Goal: Task Accomplishment & Management: Use online tool/utility

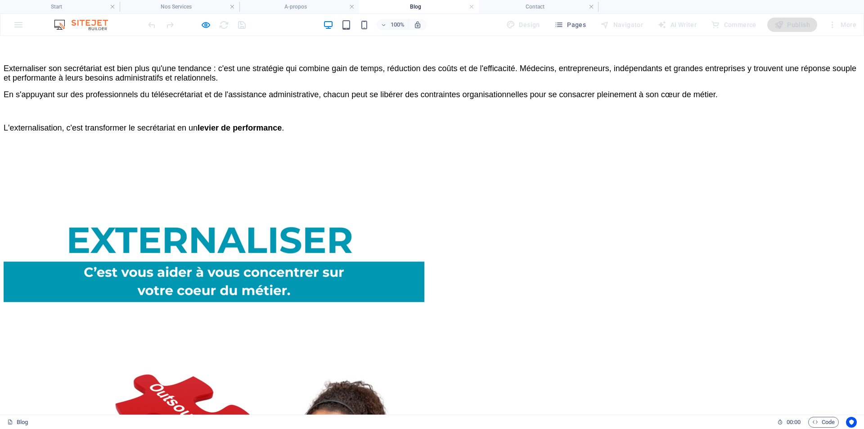
scroll to position [1503, 0]
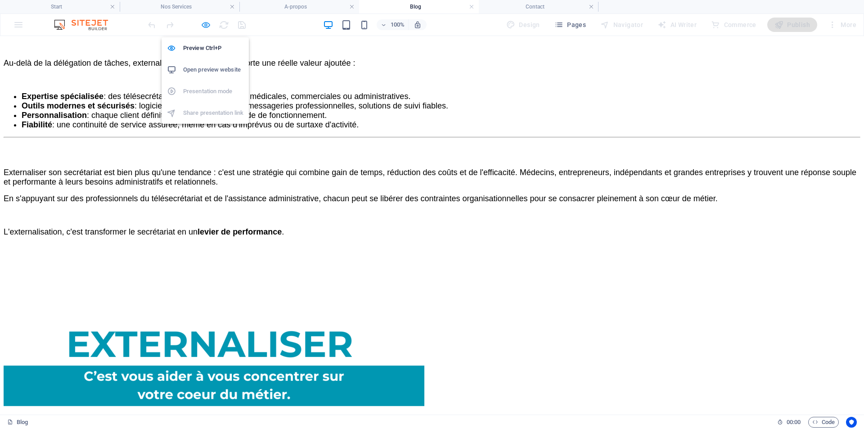
click at [205, 26] on icon "button" at bounding box center [206, 25] width 10 height 10
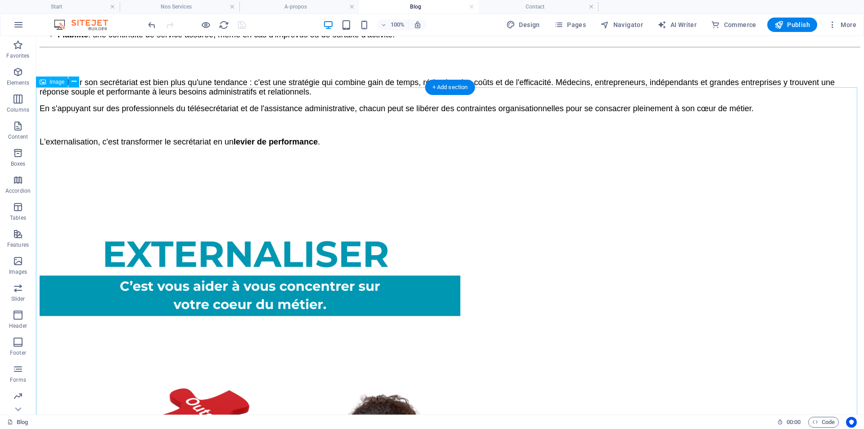
scroll to position [1665, 0]
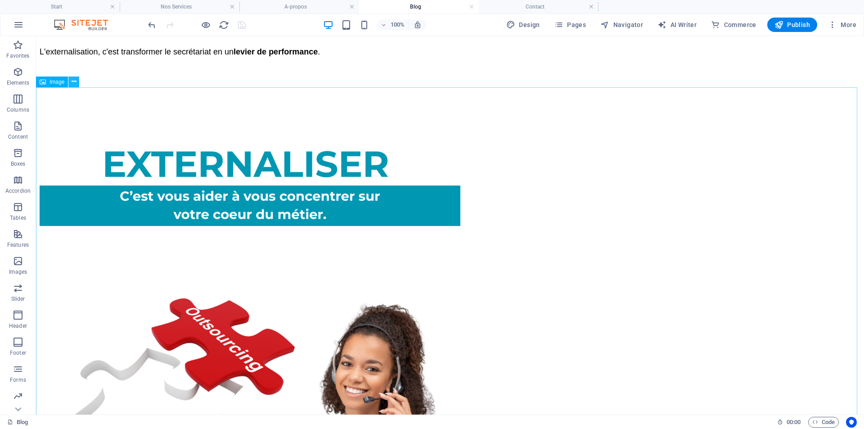
click at [76, 83] on icon at bounding box center [74, 81] width 5 height 9
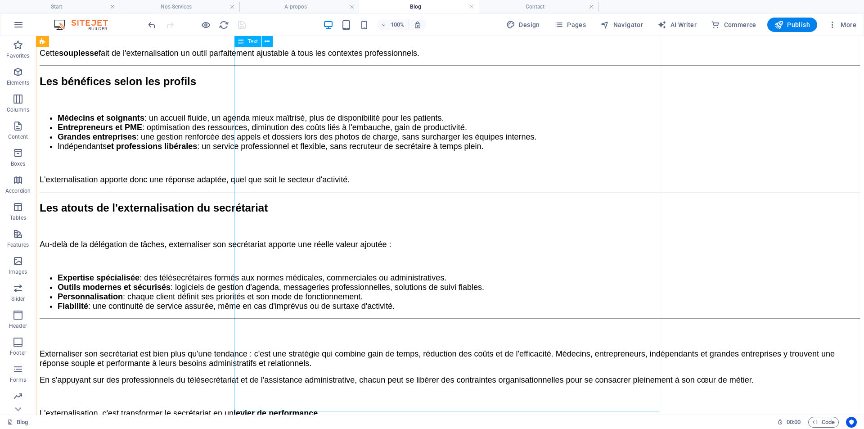
scroll to position [1305, 0]
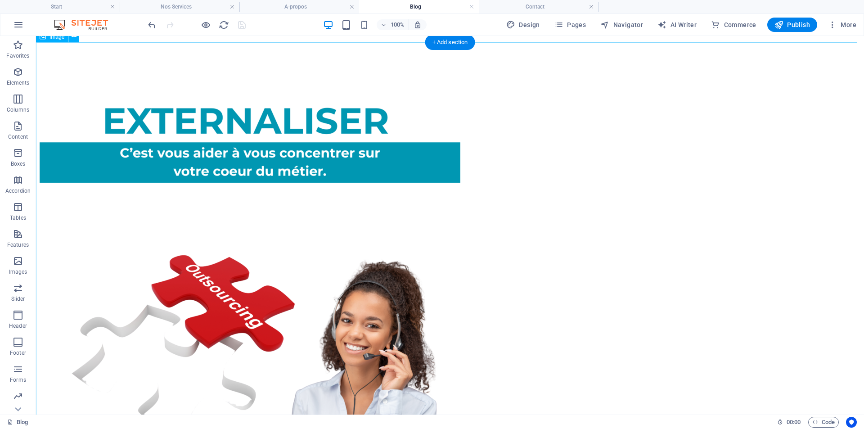
scroll to position [1710, 0]
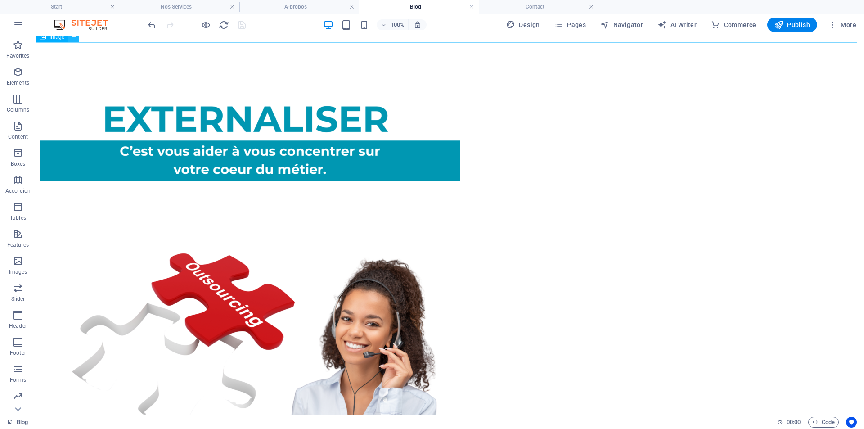
click at [75, 38] on icon at bounding box center [74, 36] width 5 height 9
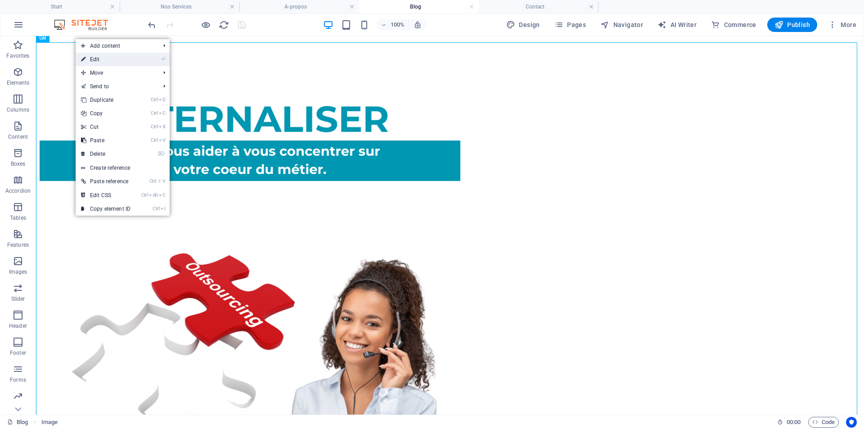
click at [98, 60] on link "⏎ Edit" at bounding box center [106, 59] width 60 height 13
select select "px"
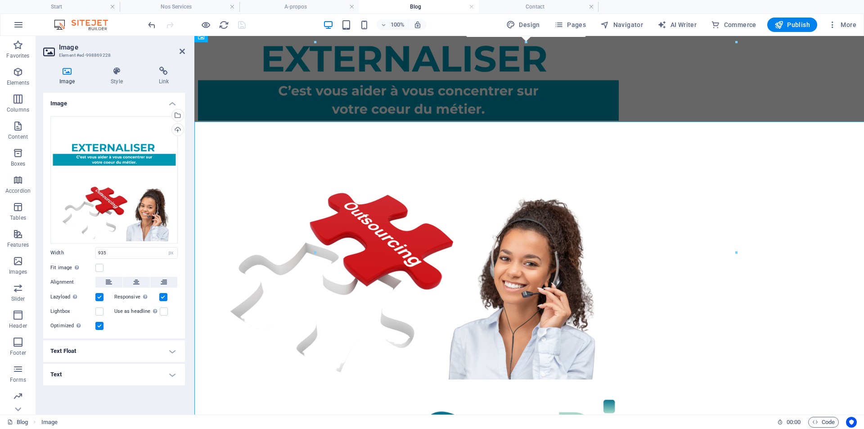
scroll to position [1631, 0]
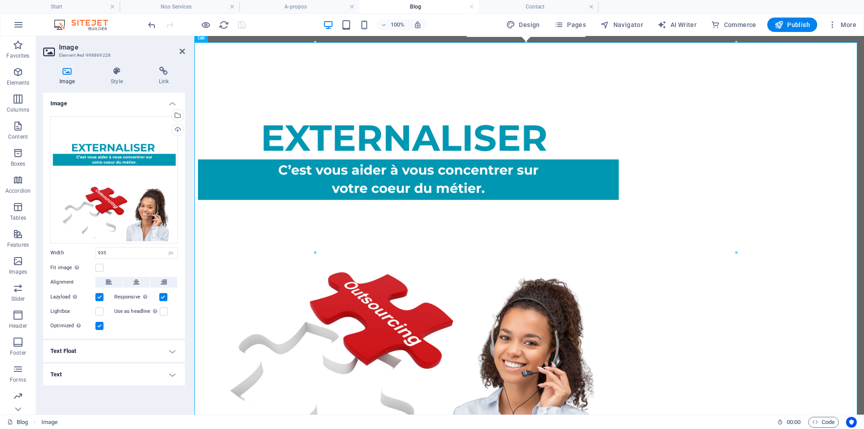
drag, startPoint x: 39, startPoint y: 276, endPoint x: 89, endPoint y: 354, distance: 92.6
click at [87, 352] on div "Image Style Link Image Drag files here, click to choose files or select files f…" at bounding box center [114, 236] width 156 height 355
drag, startPoint x: 116, startPoint y: 398, endPoint x: 124, endPoint y: 428, distance: 31.3
click at [124, 414] on section "Favorites Elements Columns Content Boxes Accordion Tables Features Images Slide…" at bounding box center [432, 225] width 864 height 378
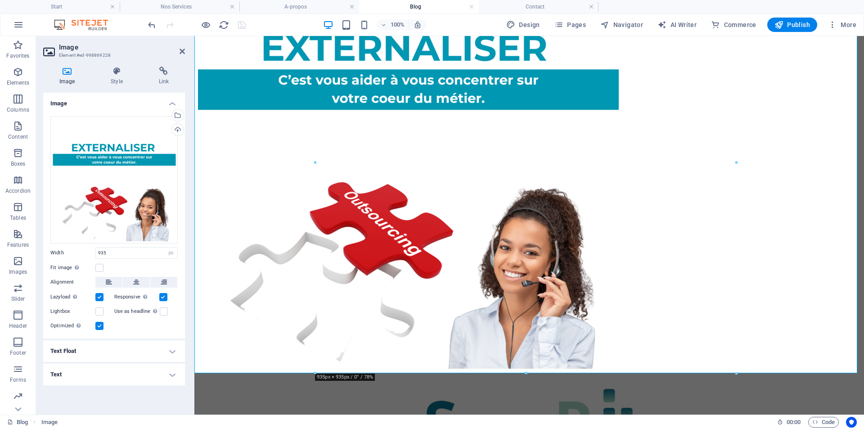
scroll to position [1766, 0]
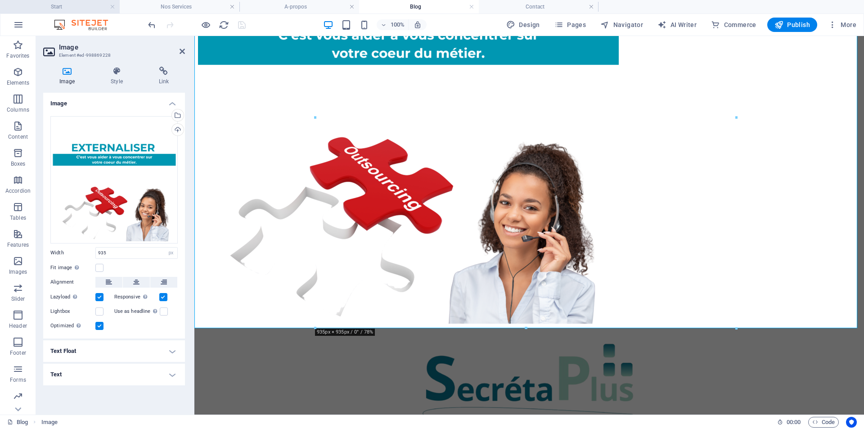
click at [78, 9] on h4 "Start" at bounding box center [60, 7] width 120 height 10
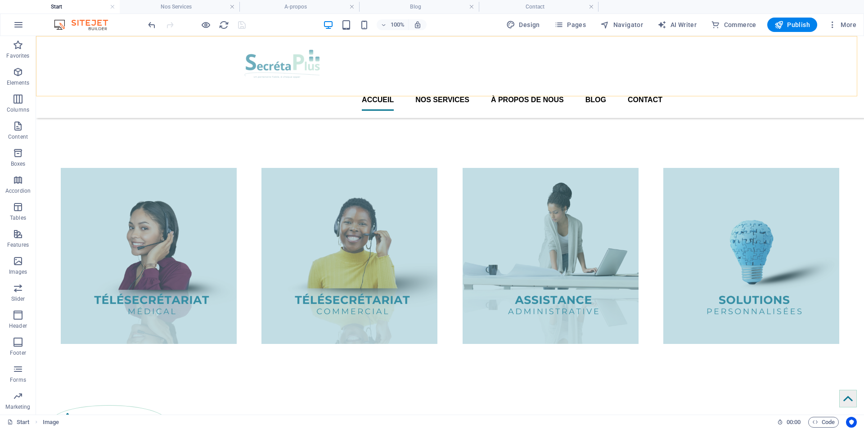
scroll to position [929, 0]
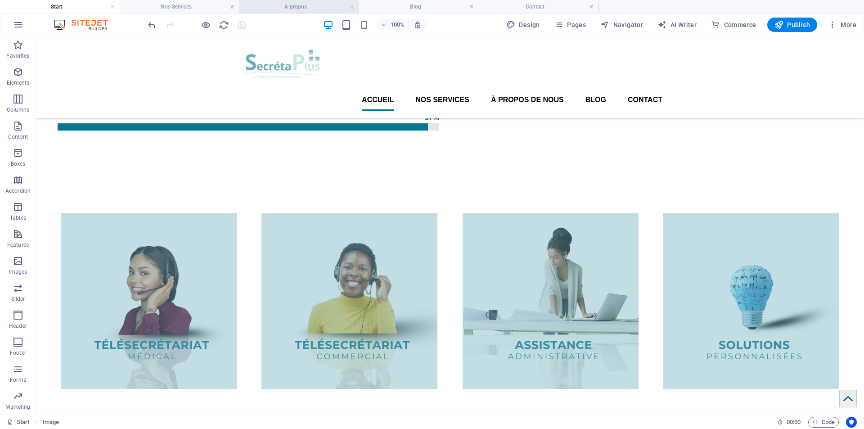
click at [310, 9] on h4 "A-propos" at bounding box center [299, 7] width 120 height 10
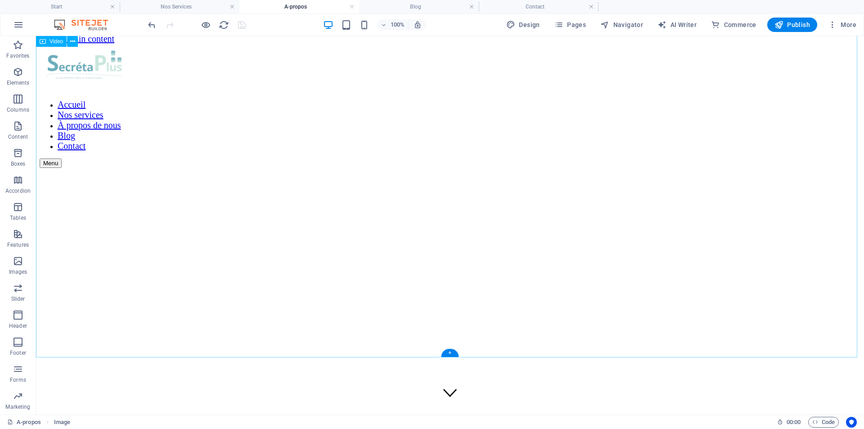
scroll to position [0, 0]
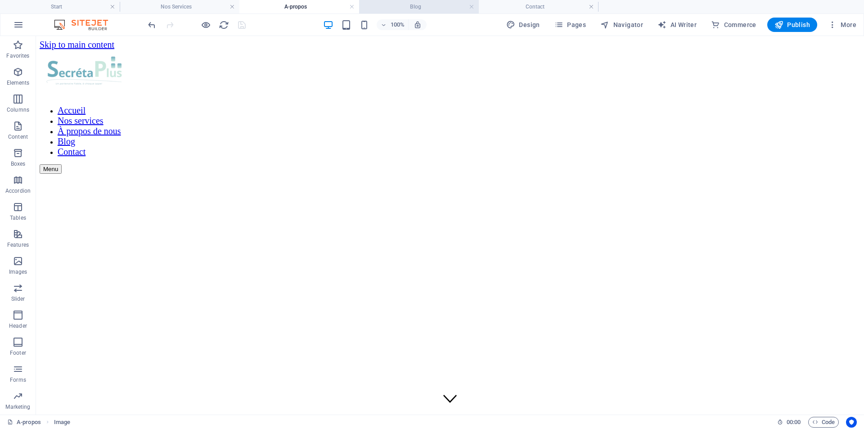
click at [429, 7] on h4 "Blog" at bounding box center [419, 7] width 120 height 10
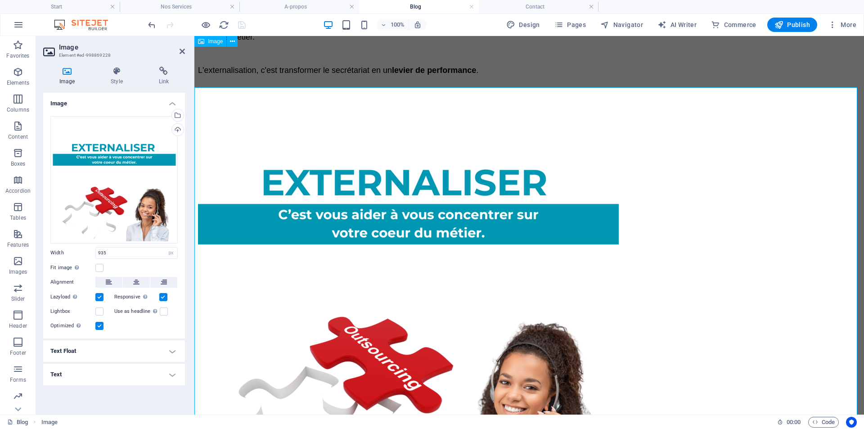
scroll to position [1586, 0]
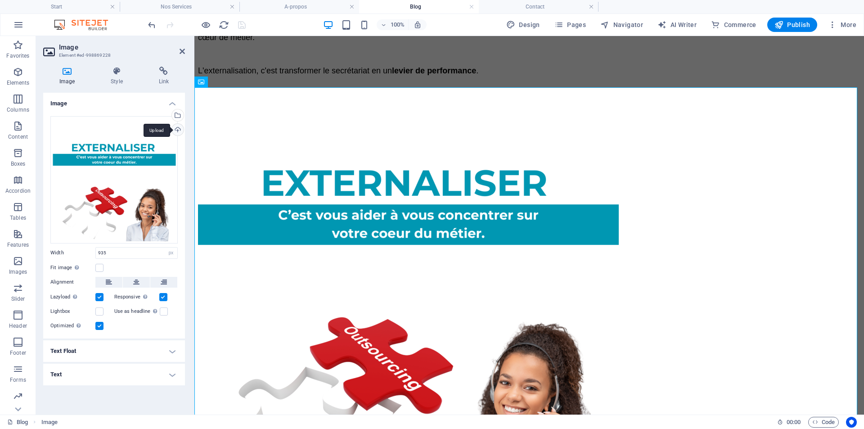
click at [175, 130] on div "Upload" at bounding box center [176, 130] width 13 height 13
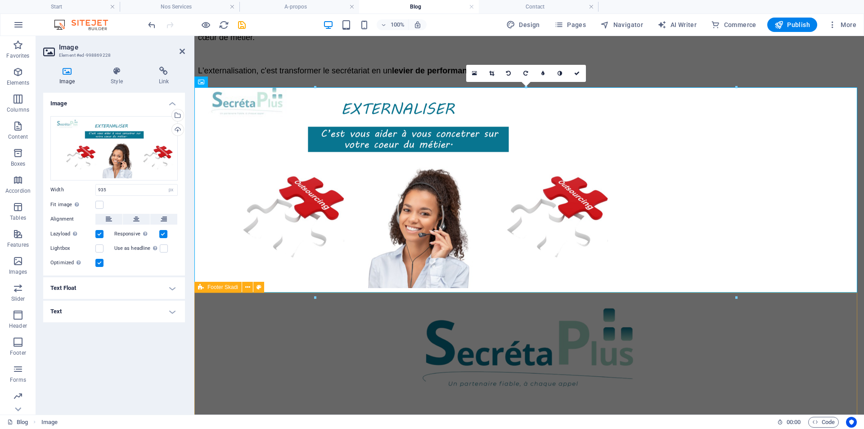
click at [602, 329] on div at bounding box center [529, 378] width 662 height 176
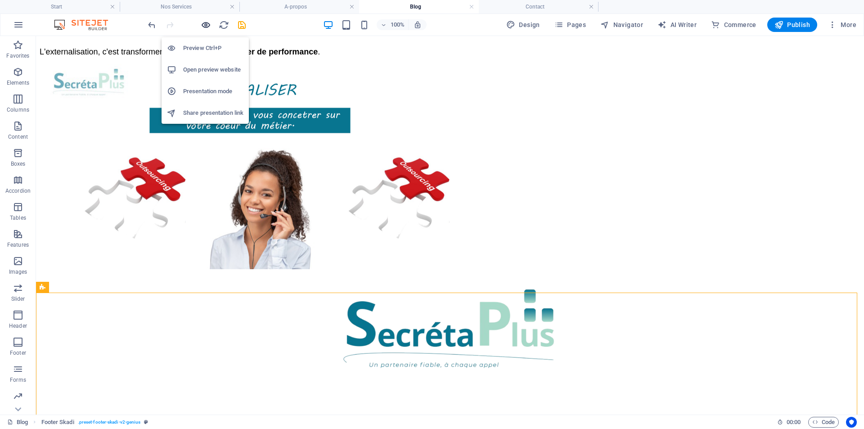
click at [206, 25] on icon "button" at bounding box center [206, 25] width 10 height 10
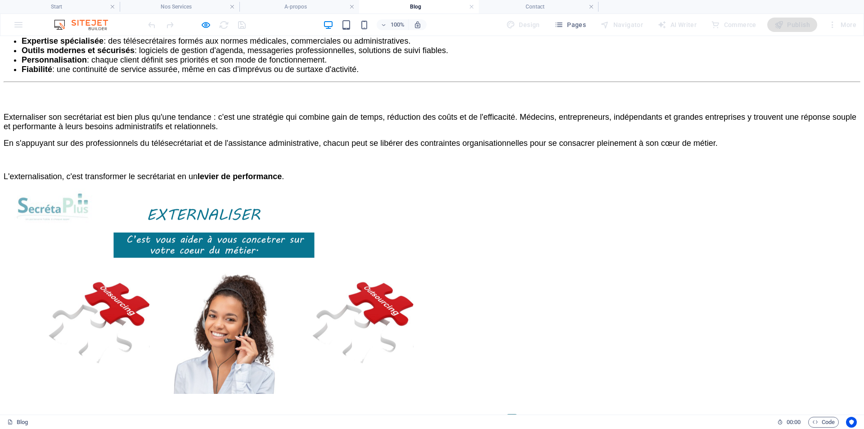
scroll to position [1557, 0]
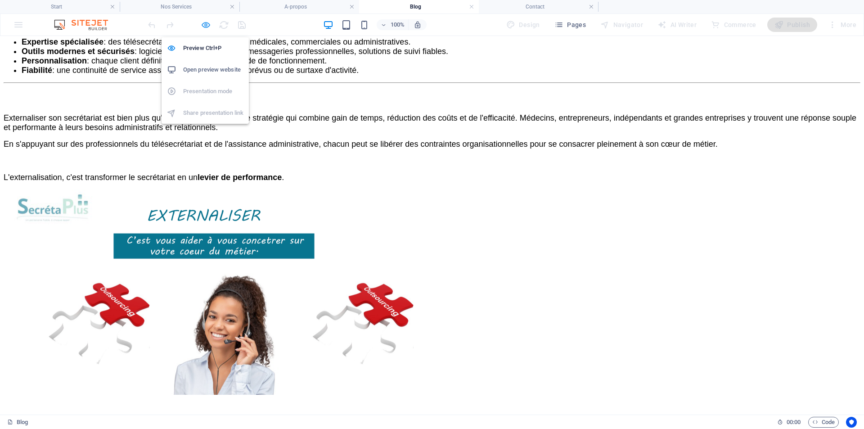
click at [205, 27] on icon "button" at bounding box center [206, 25] width 10 height 10
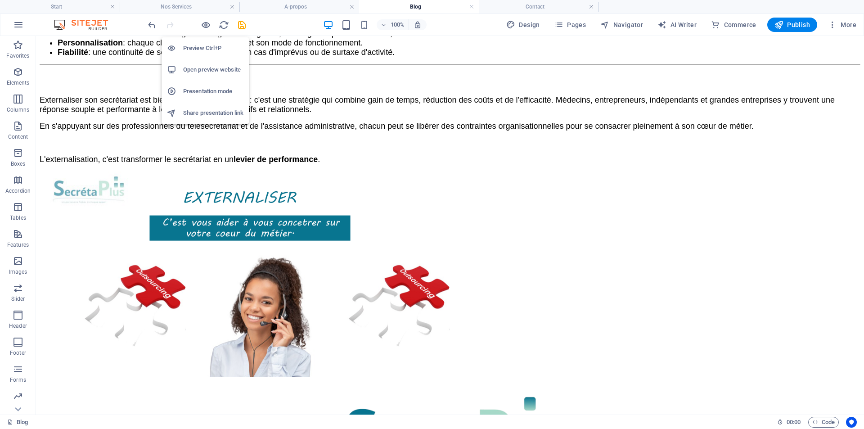
scroll to position [1539, 0]
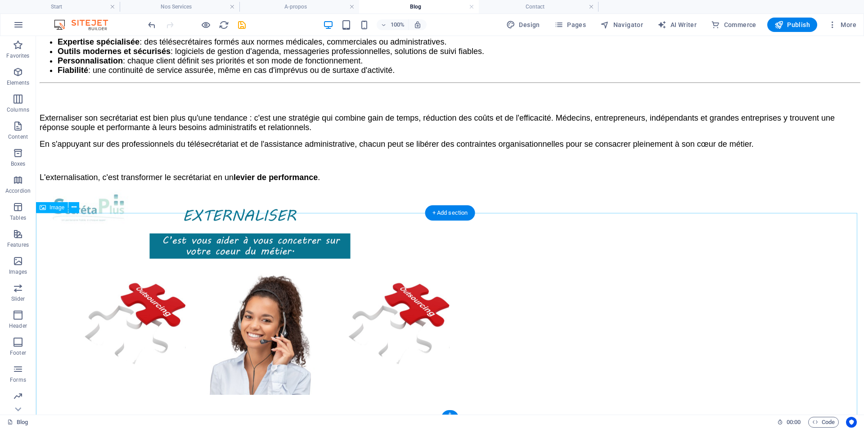
click at [386, 276] on figure at bounding box center [450, 292] width 821 height 207
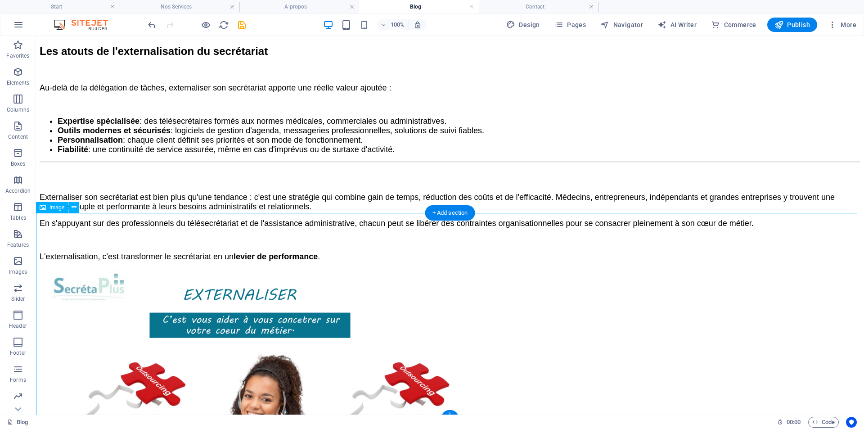
select select "px"
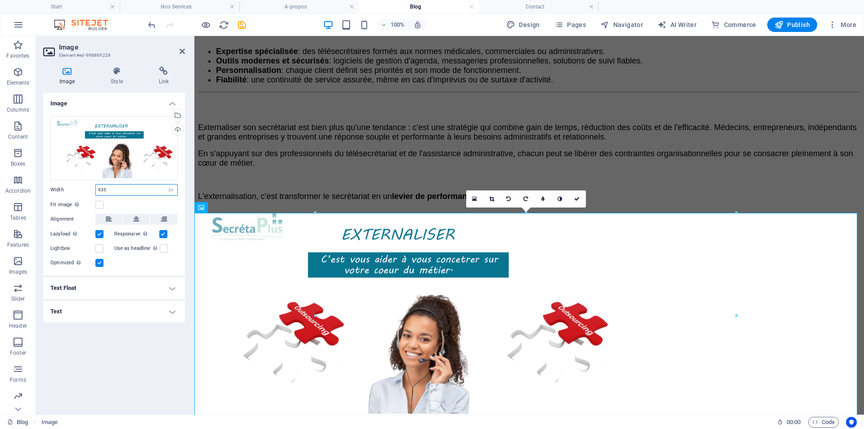
click at [116, 189] on input "935" at bounding box center [136, 189] width 81 height 11
drag, startPoint x: 116, startPoint y: 189, endPoint x: 98, endPoint y: 189, distance: 18.4
click at [98, 189] on input "935" at bounding box center [136, 189] width 81 height 11
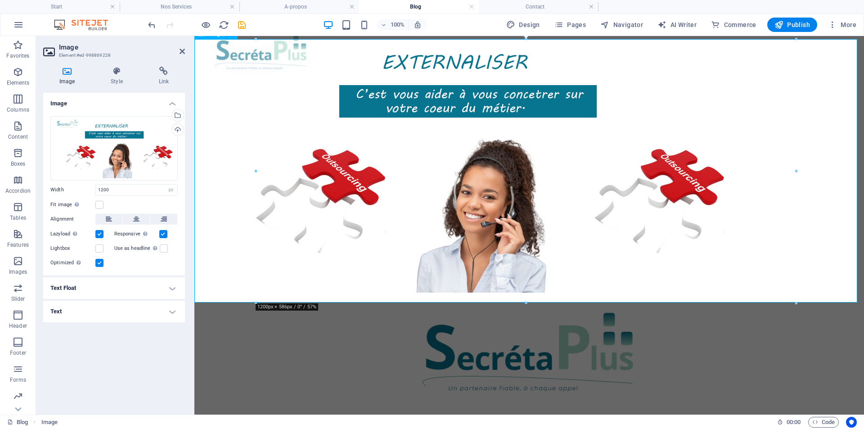
scroll to position [1550, 0]
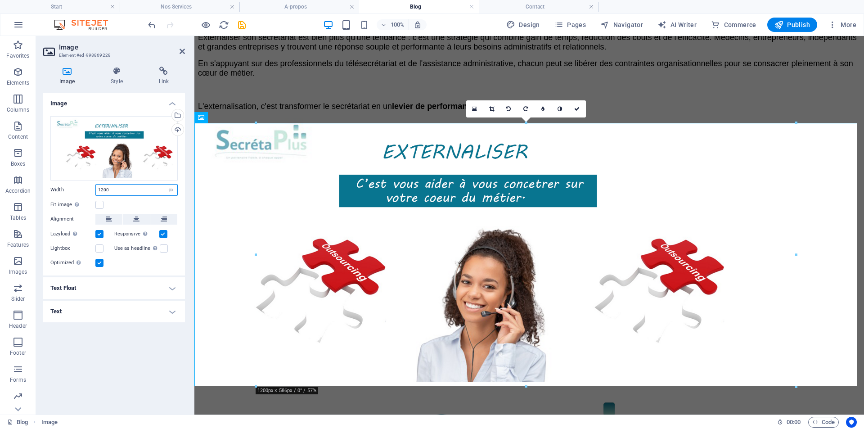
click at [103, 188] on input "1200" at bounding box center [136, 189] width 81 height 11
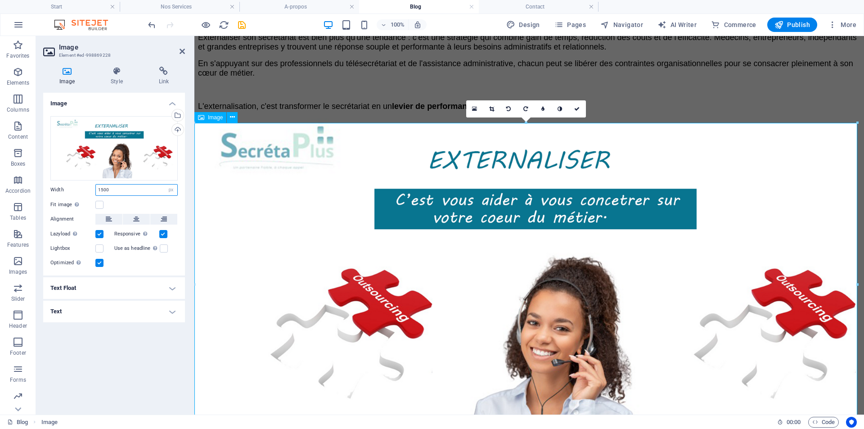
type input "1500"
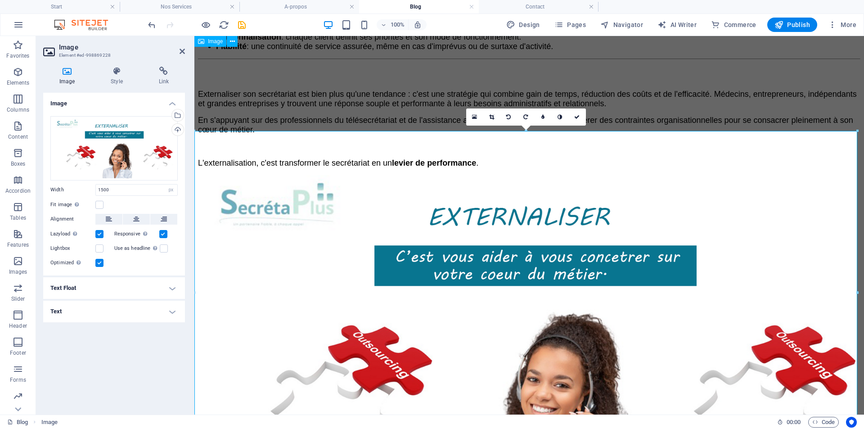
scroll to position [1489, 0]
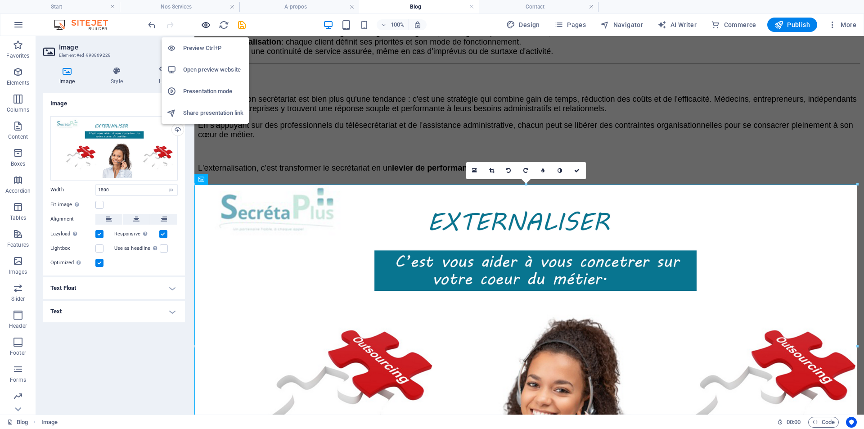
click at [206, 25] on icon "button" at bounding box center [206, 25] width 10 height 10
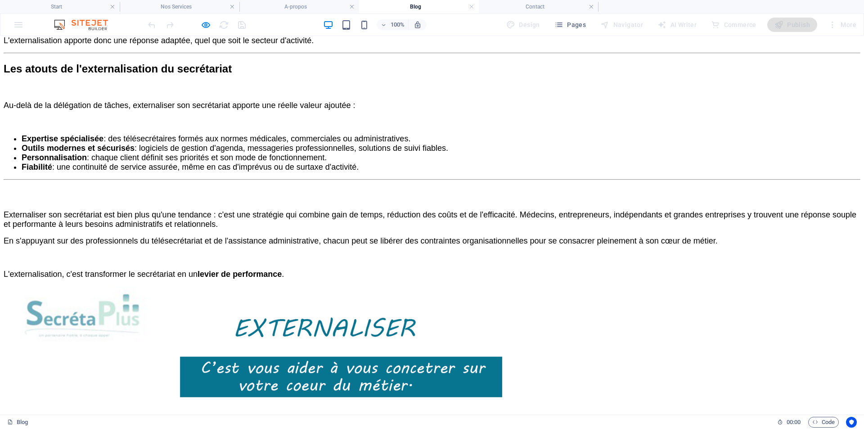
scroll to position [1457, 0]
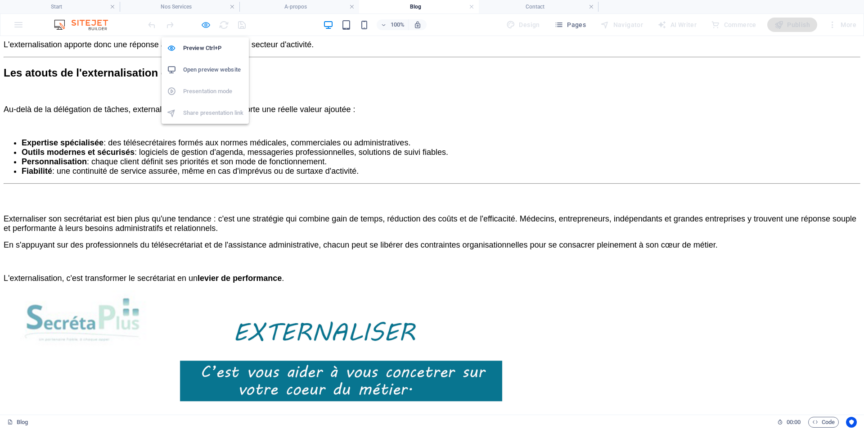
click at [209, 24] on icon "button" at bounding box center [206, 25] width 10 height 10
select select "px"
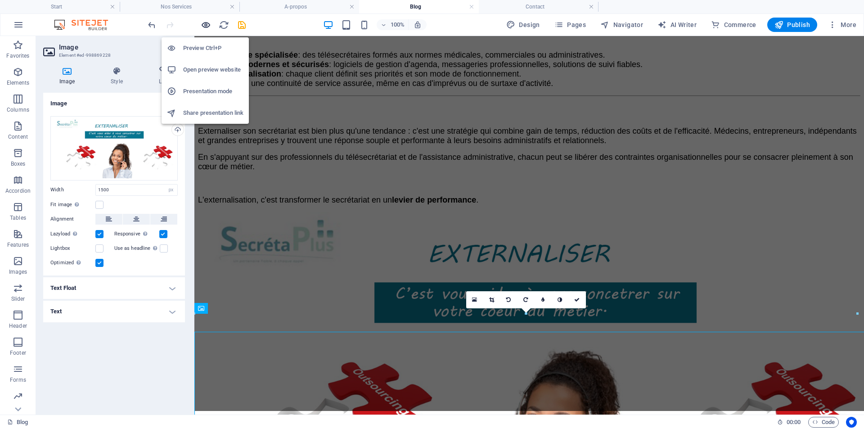
scroll to position [1360, 0]
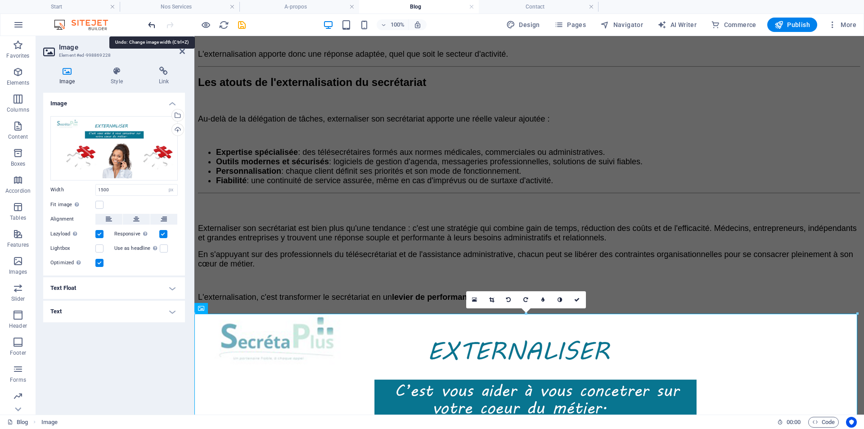
click at [153, 27] on icon "undo" at bounding box center [152, 25] width 10 height 10
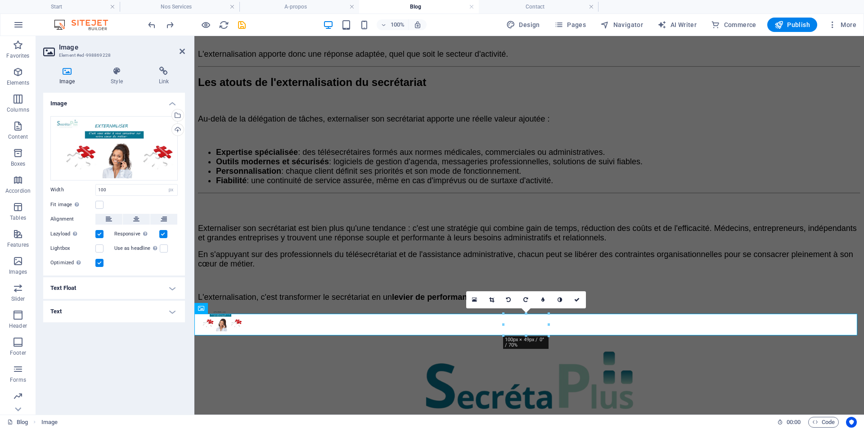
scroll to position [1494, 0]
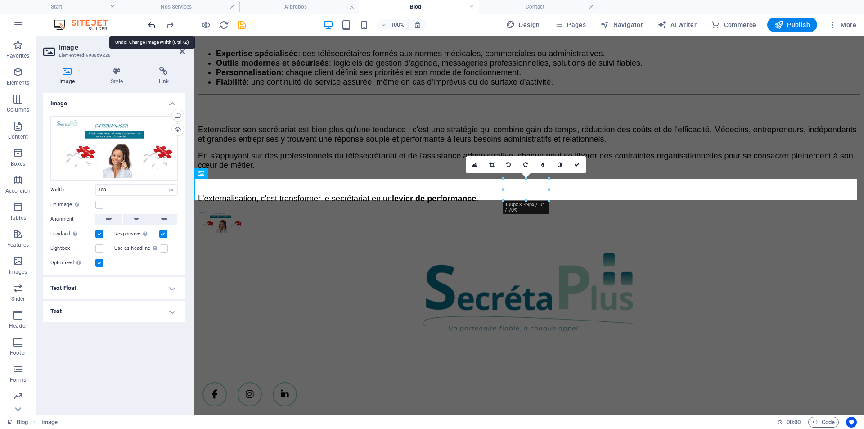
click at [152, 23] on icon "undo" at bounding box center [152, 25] width 10 height 10
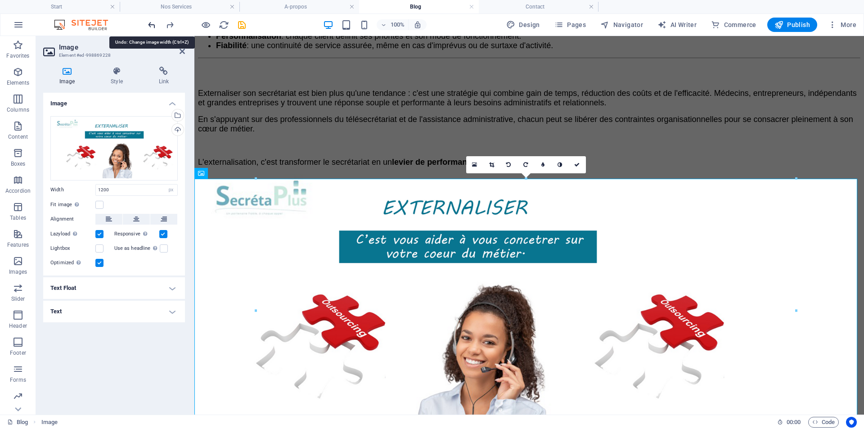
click at [152, 23] on icon "undo" at bounding box center [152, 25] width 10 height 10
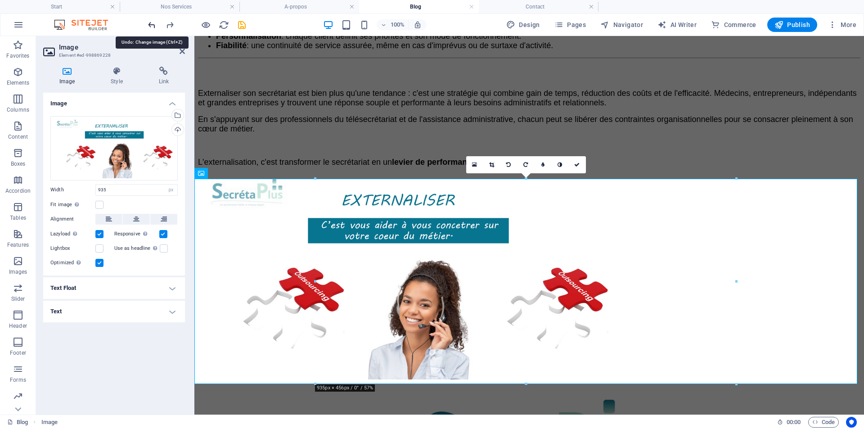
click at [153, 23] on icon "undo" at bounding box center [152, 25] width 10 height 10
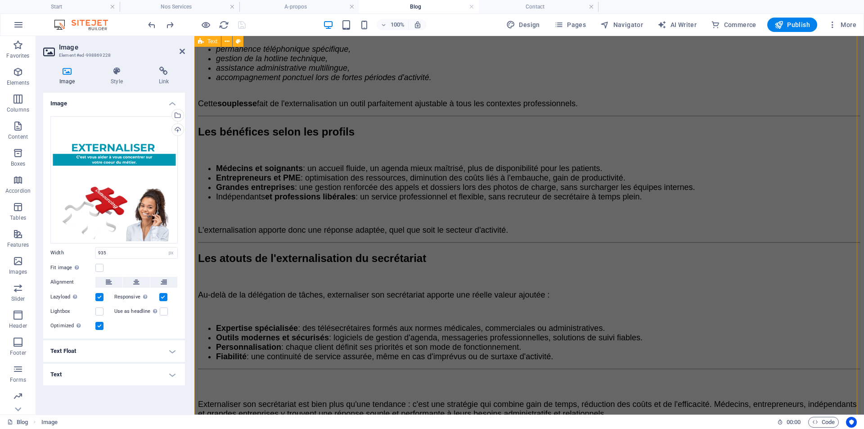
scroll to position [1180, 0]
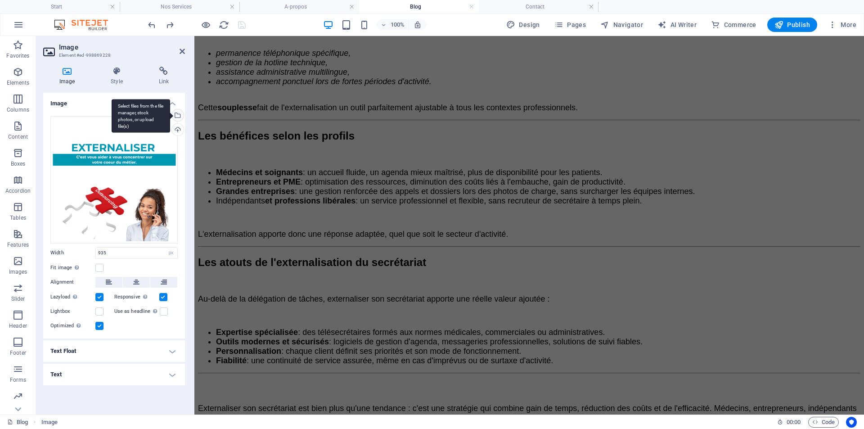
click at [177, 115] on div "Select files from the file manager, stock photos, or upload file(s)" at bounding box center [176, 115] width 13 height 13
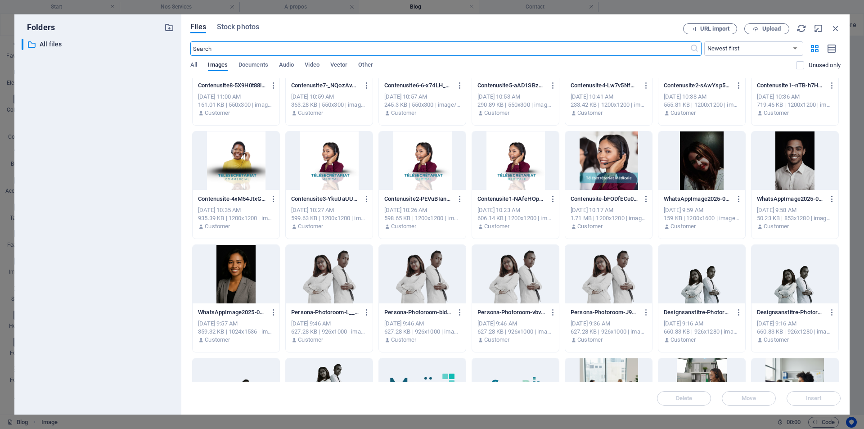
scroll to position [0, 0]
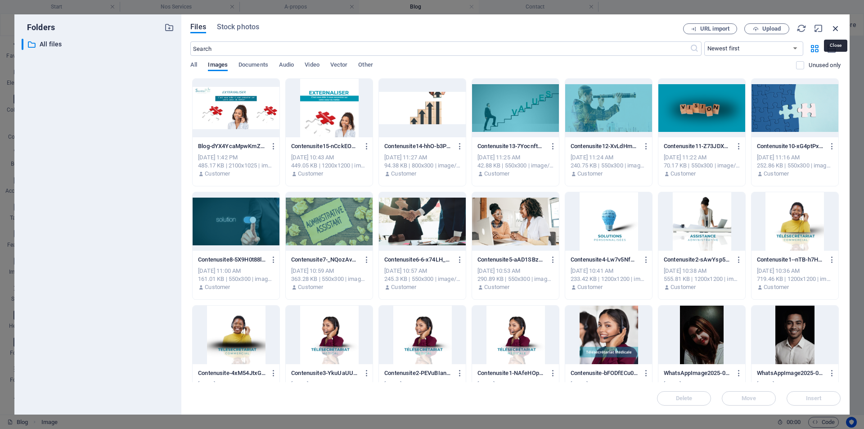
drag, startPoint x: 834, startPoint y: 27, endPoint x: 406, endPoint y: 45, distance: 428.2
click at [834, 27] on icon "button" at bounding box center [835, 28] width 10 height 10
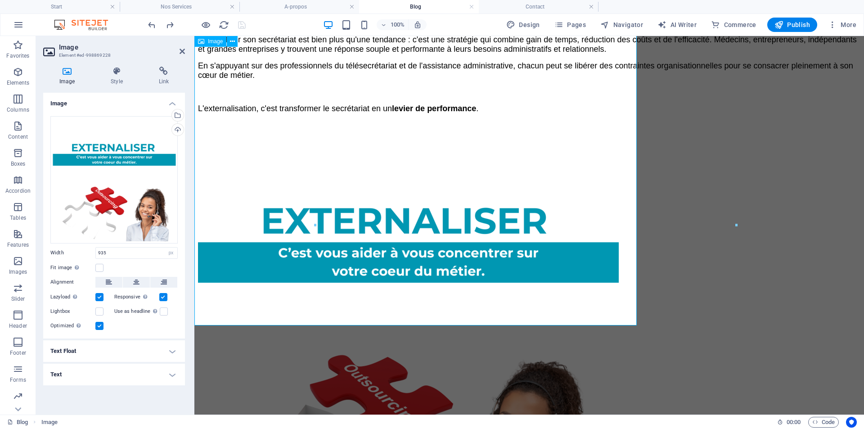
scroll to position [1658, 0]
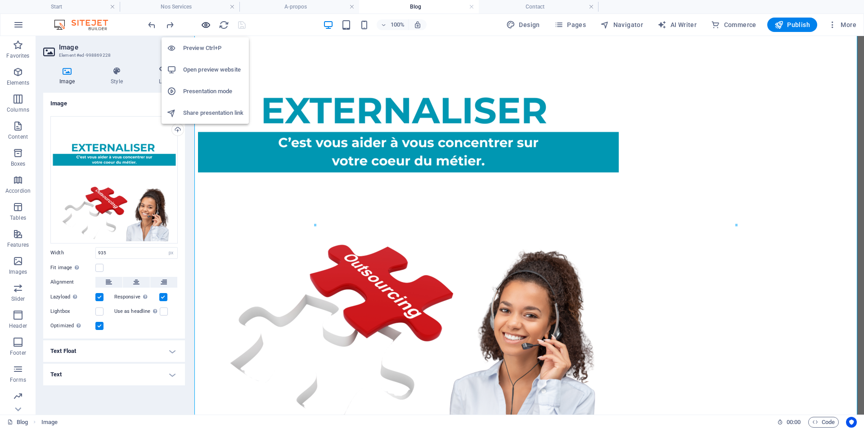
click at [205, 23] on icon "button" at bounding box center [206, 25] width 10 height 10
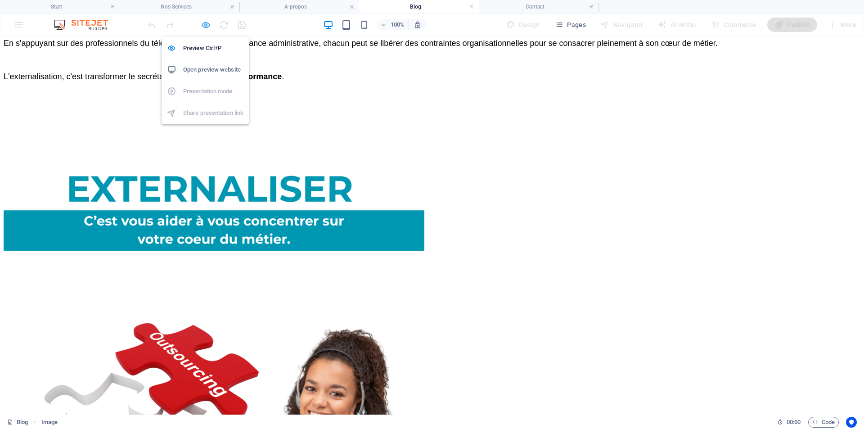
scroll to position [1755, 0]
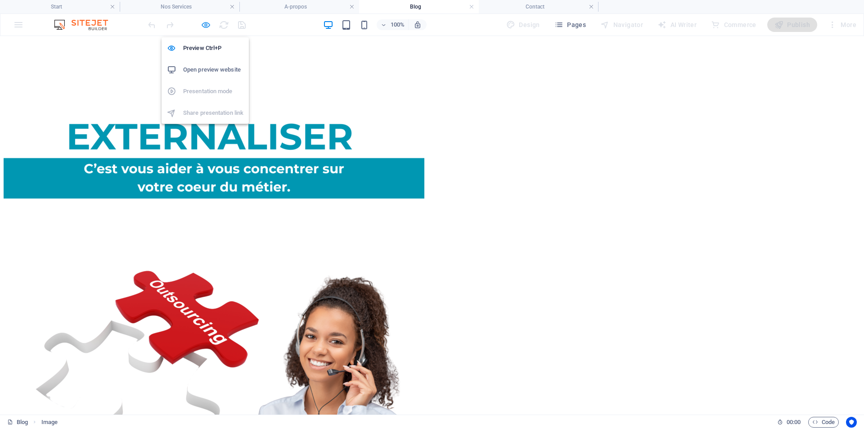
click at [206, 22] on icon "button" at bounding box center [206, 25] width 10 height 10
select select "px"
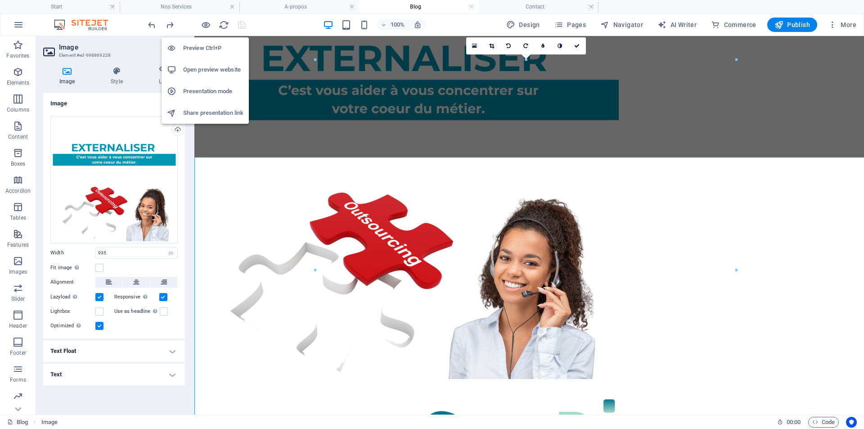
scroll to position [1613, 0]
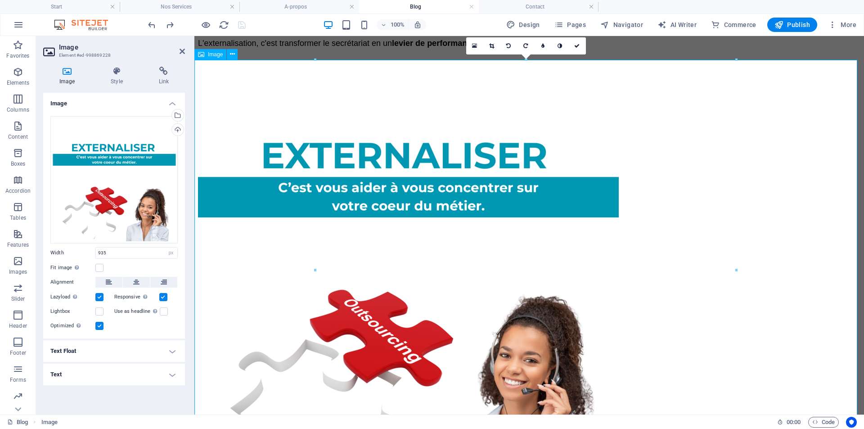
click at [484, 283] on figure at bounding box center [529, 266] width 662 height 422
click at [482, 278] on figure at bounding box center [529, 266] width 662 height 422
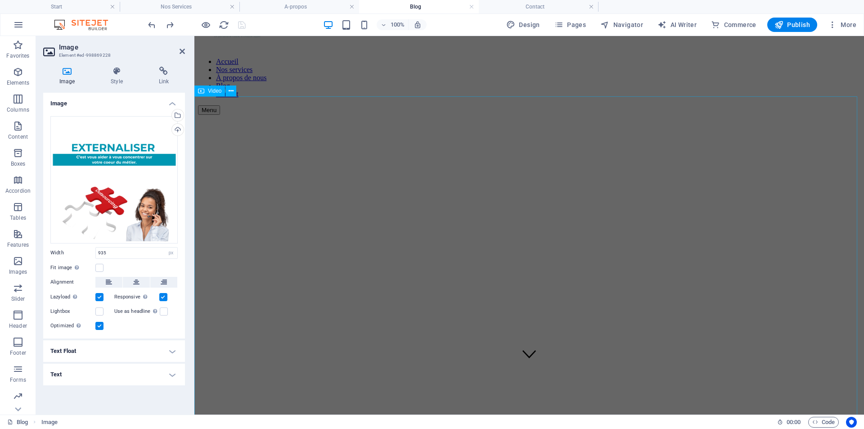
scroll to position [0, 0]
click at [89, 9] on h4 "Start" at bounding box center [60, 7] width 120 height 10
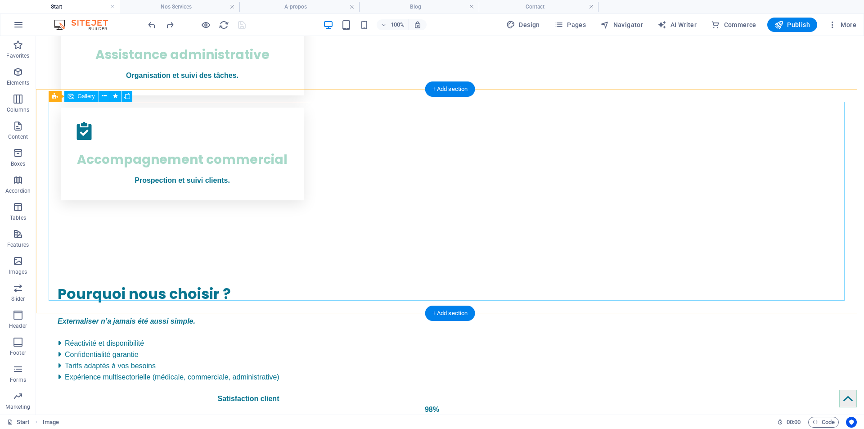
scroll to position [585, 0]
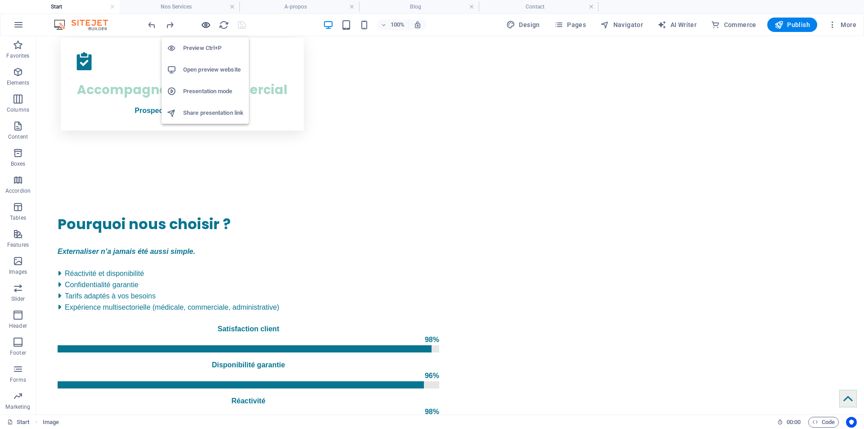
click at [205, 24] on icon "button" at bounding box center [206, 25] width 10 height 10
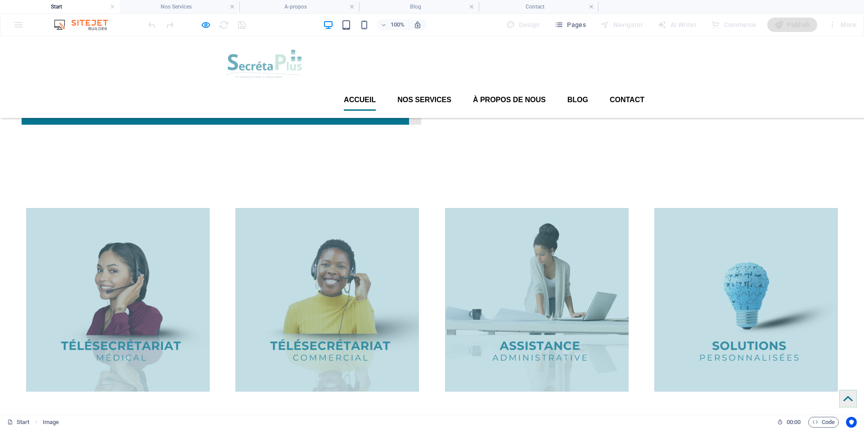
scroll to position [857, 0]
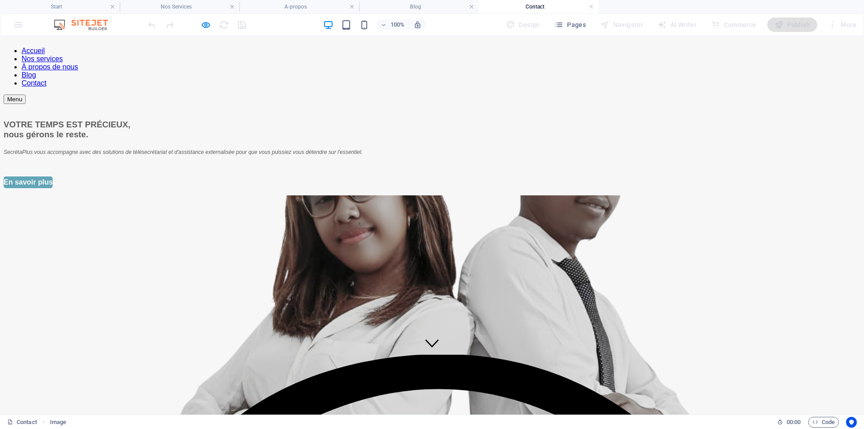
scroll to position [0, 0]
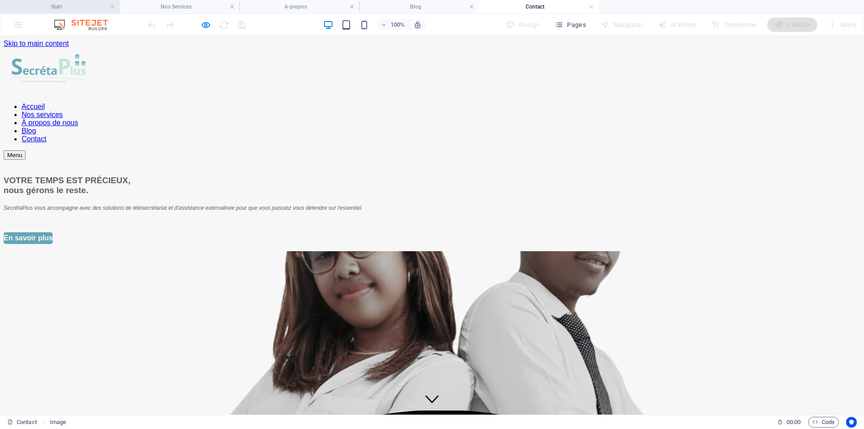
click at [81, 5] on h4 "Start" at bounding box center [60, 7] width 120 height 10
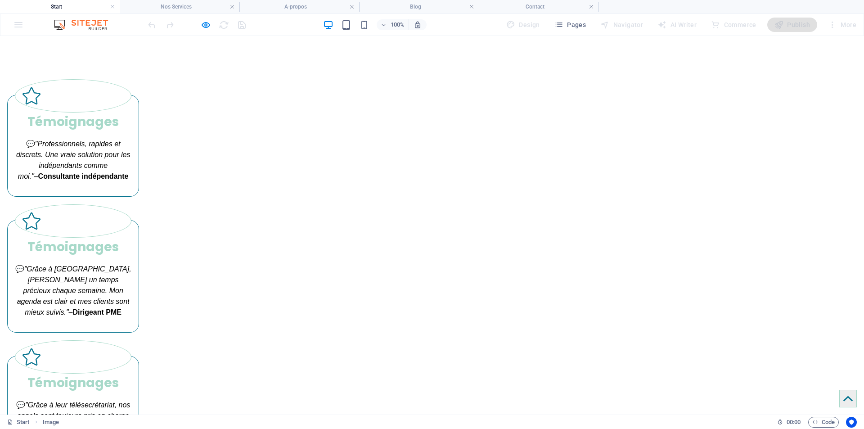
scroll to position [1170, 0]
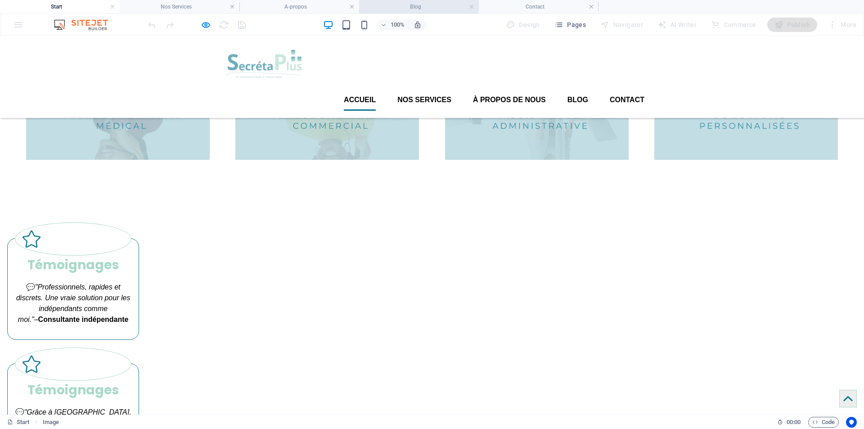
click at [422, 8] on h4 "Blog" at bounding box center [419, 7] width 120 height 10
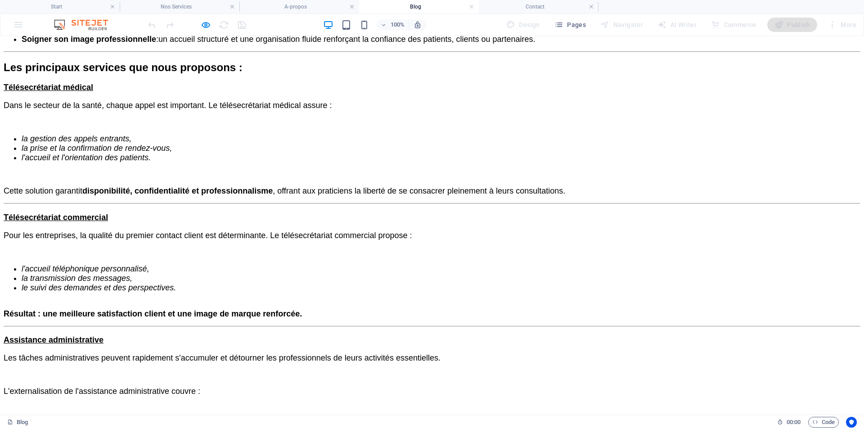
scroll to position [631, 0]
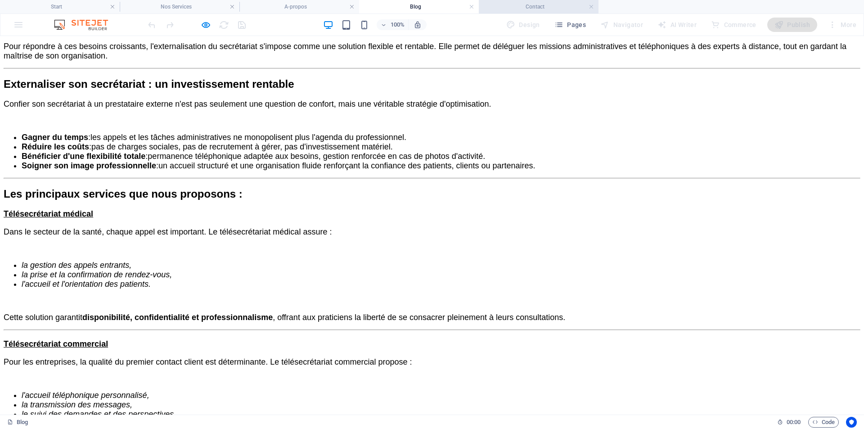
click at [527, 8] on h4 "Contact" at bounding box center [539, 7] width 120 height 10
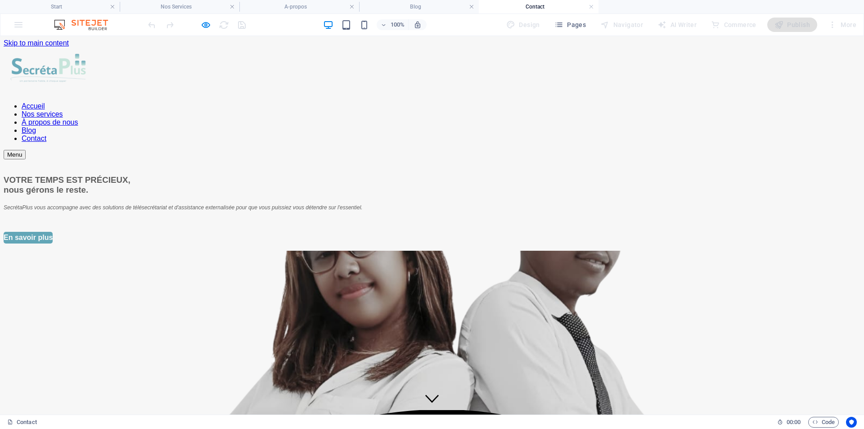
scroll to position [0, 0]
click at [78, 119] on font "À propos de nous" at bounding box center [50, 123] width 56 height 8
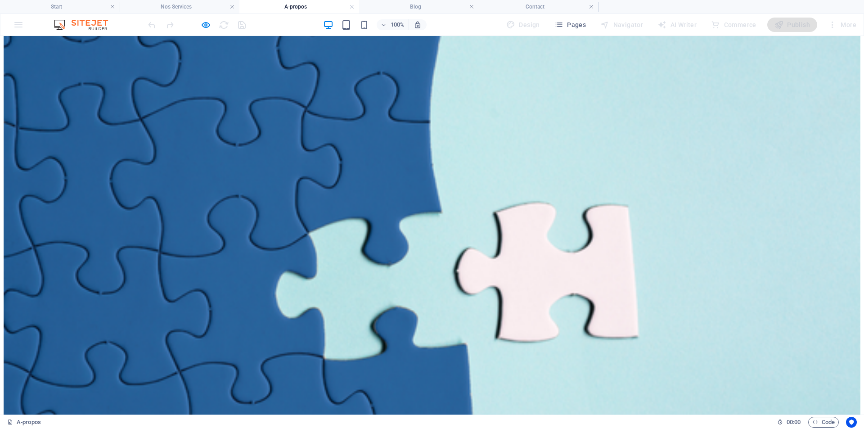
scroll to position [588, 0]
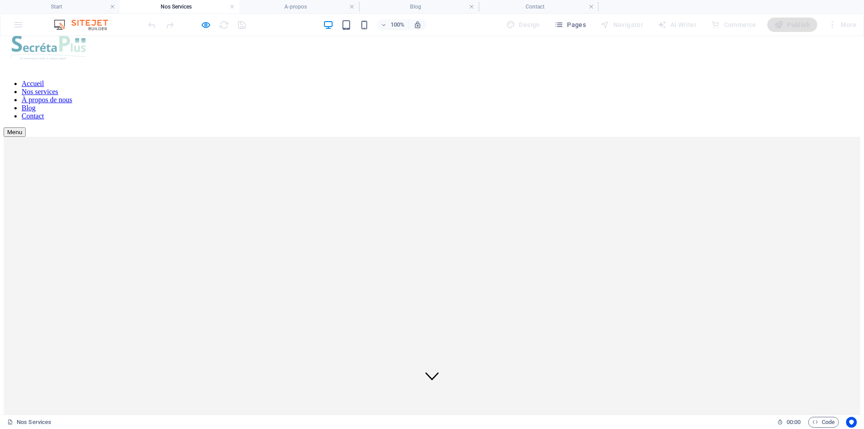
scroll to position [0, 0]
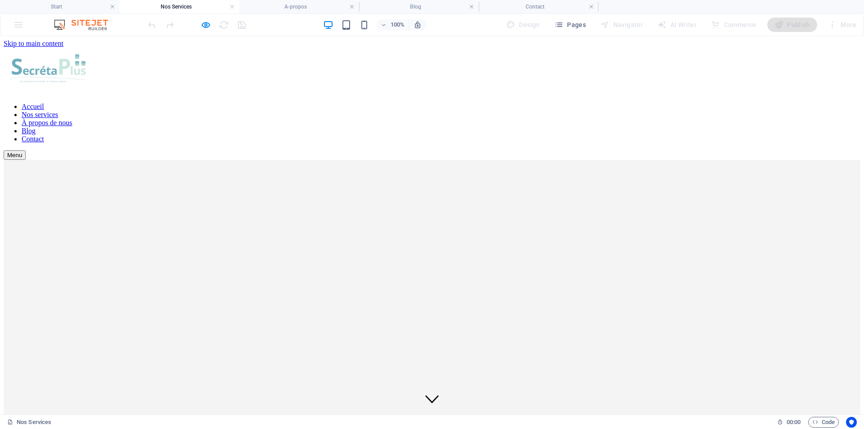
click at [72, 119] on font "À propos de nous" at bounding box center [47, 123] width 50 height 8
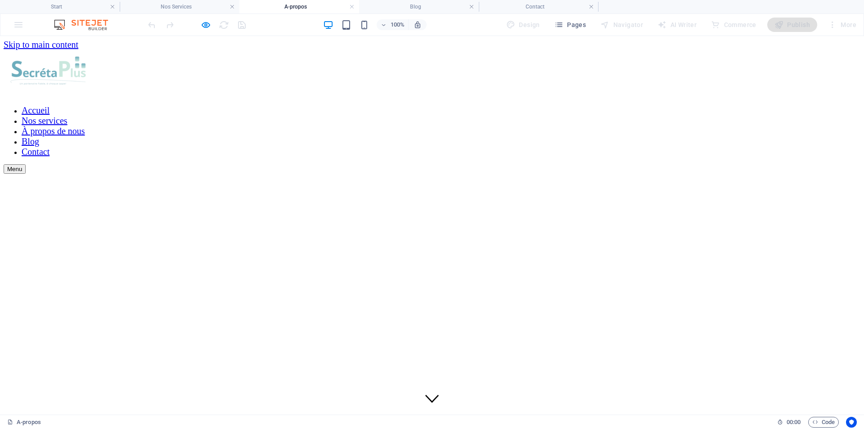
click at [39, 136] on link "Blog" at bounding box center [31, 141] width 18 height 10
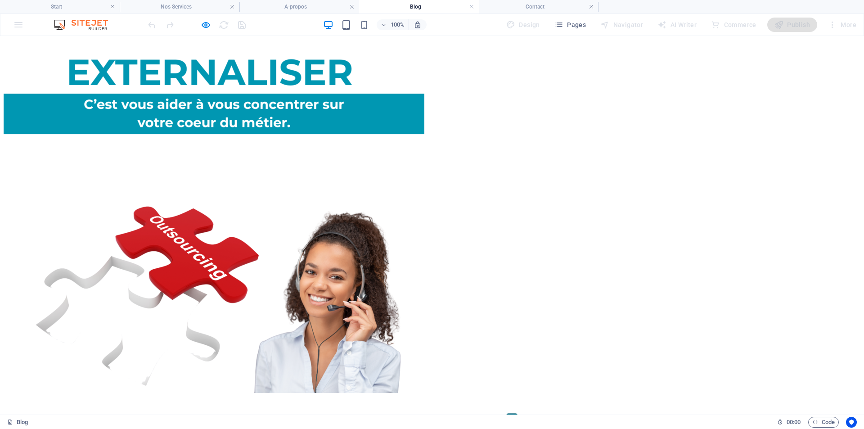
scroll to position [1845, 0]
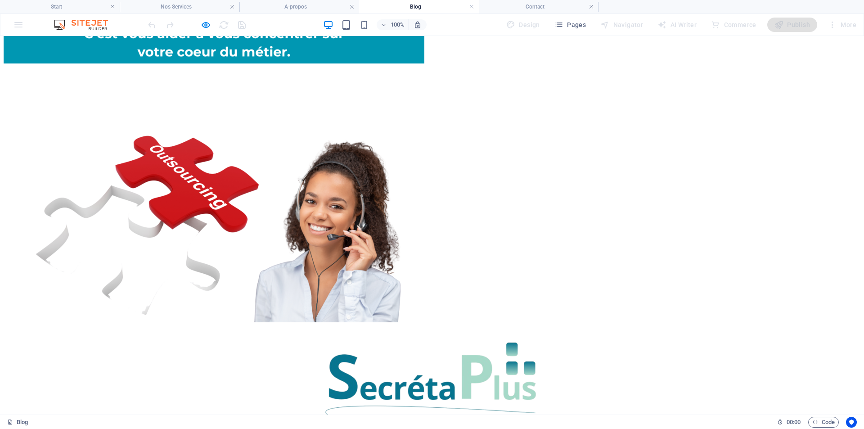
click at [310, 133] on img at bounding box center [214, 111] width 421 height 421
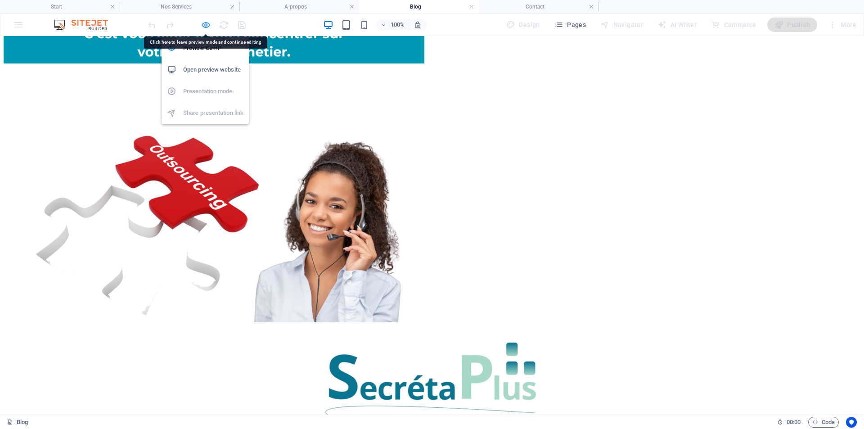
click at [208, 24] on icon "button" at bounding box center [206, 25] width 10 height 10
select select "px"
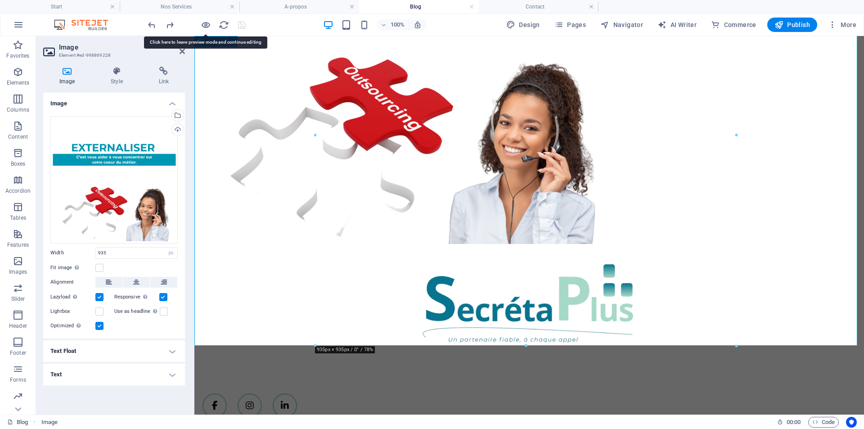
scroll to position [1748, 0]
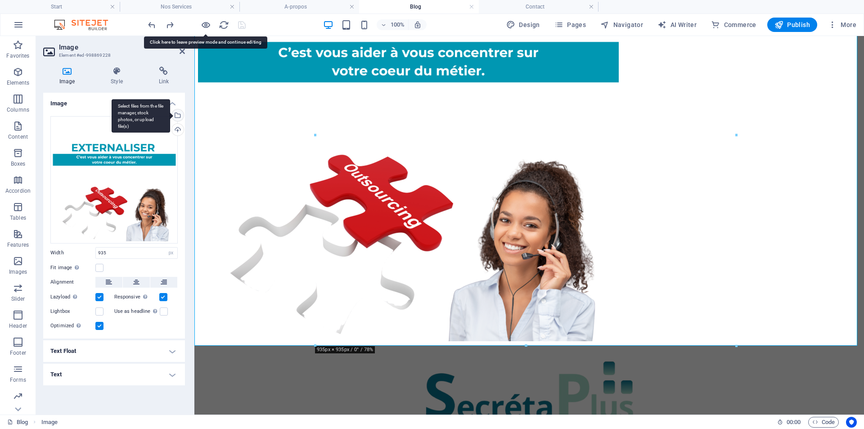
click at [179, 116] on div "Select files from the file manager, stock photos, or upload file(s)" at bounding box center [176, 115] width 13 height 13
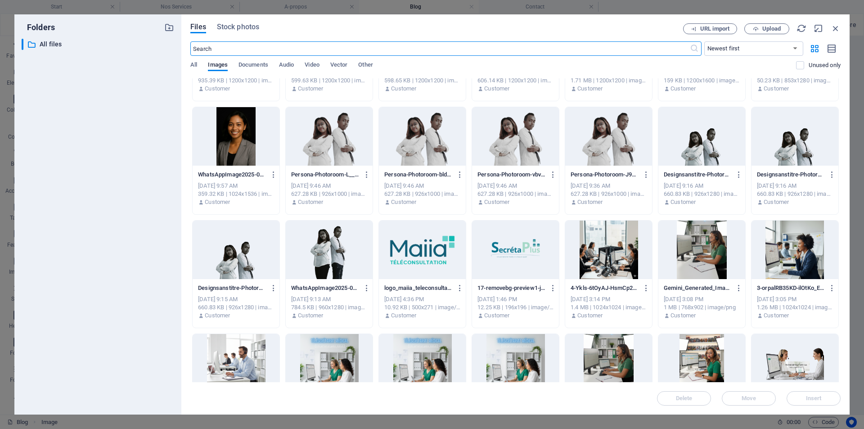
scroll to position [315, 0]
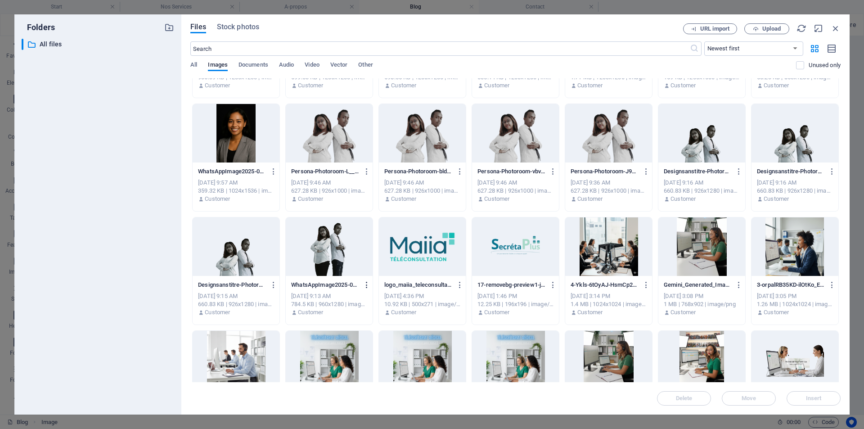
click at [366, 283] on icon "button" at bounding box center [367, 285] width 9 height 8
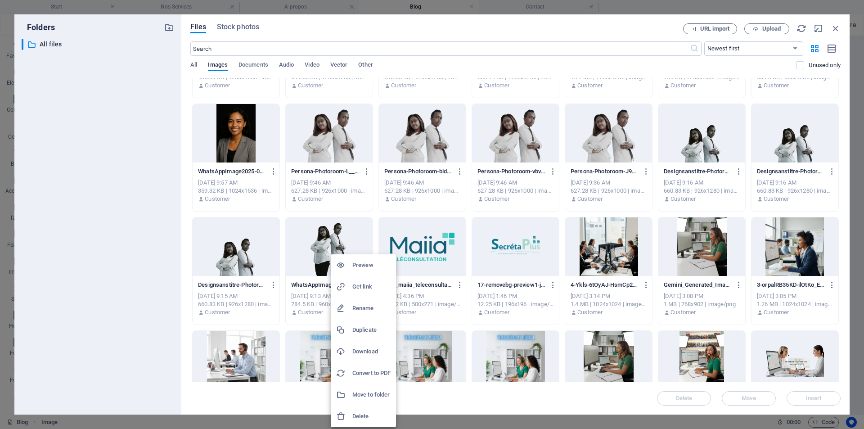
click at [363, 350] on h6 "Download" at bounding box center [371, 351] width 38 height 11
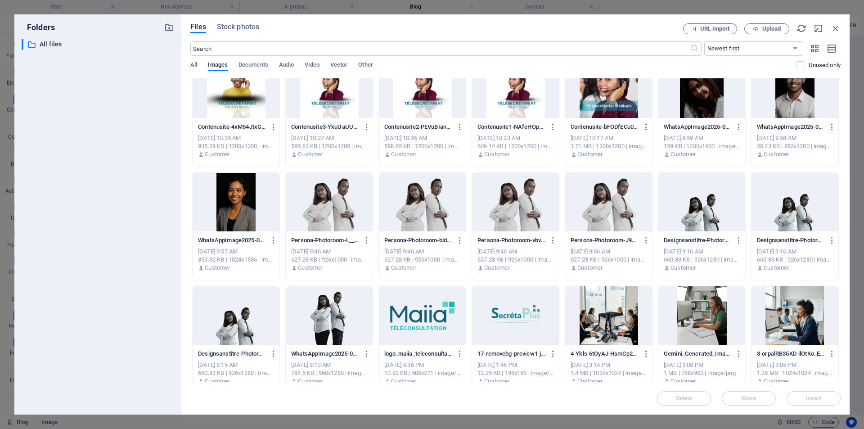
scroll to position [148, 0]
